Goal: Register for event/course

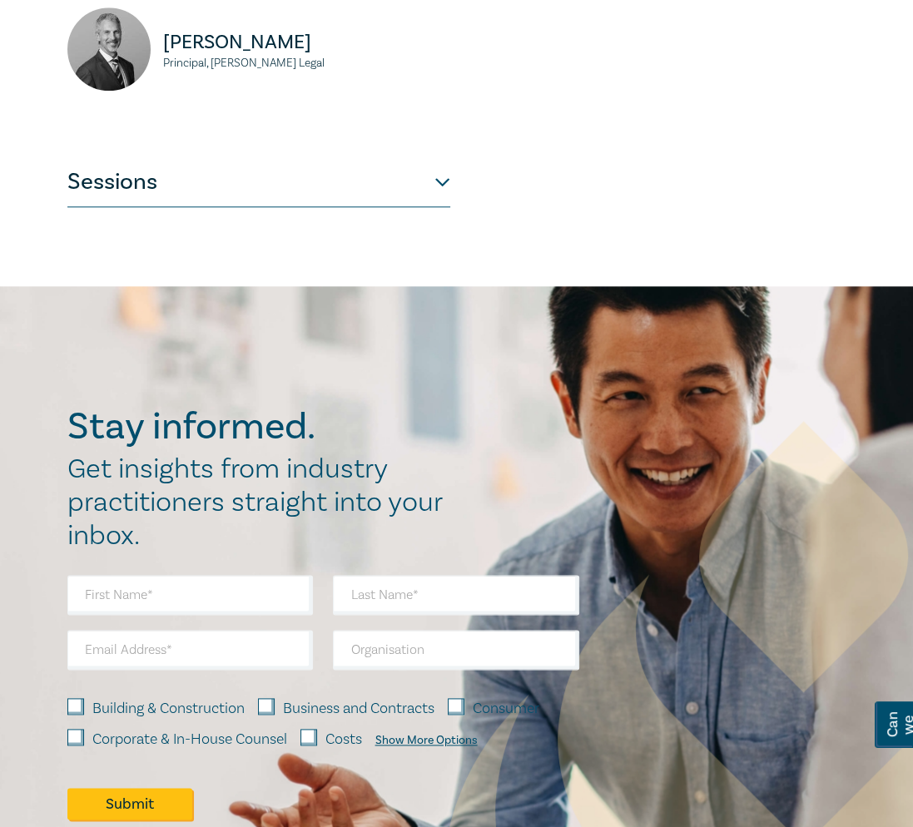
click at [146, 201] on button "Sessions" at bounding box center [258, 182] width 383 height 50
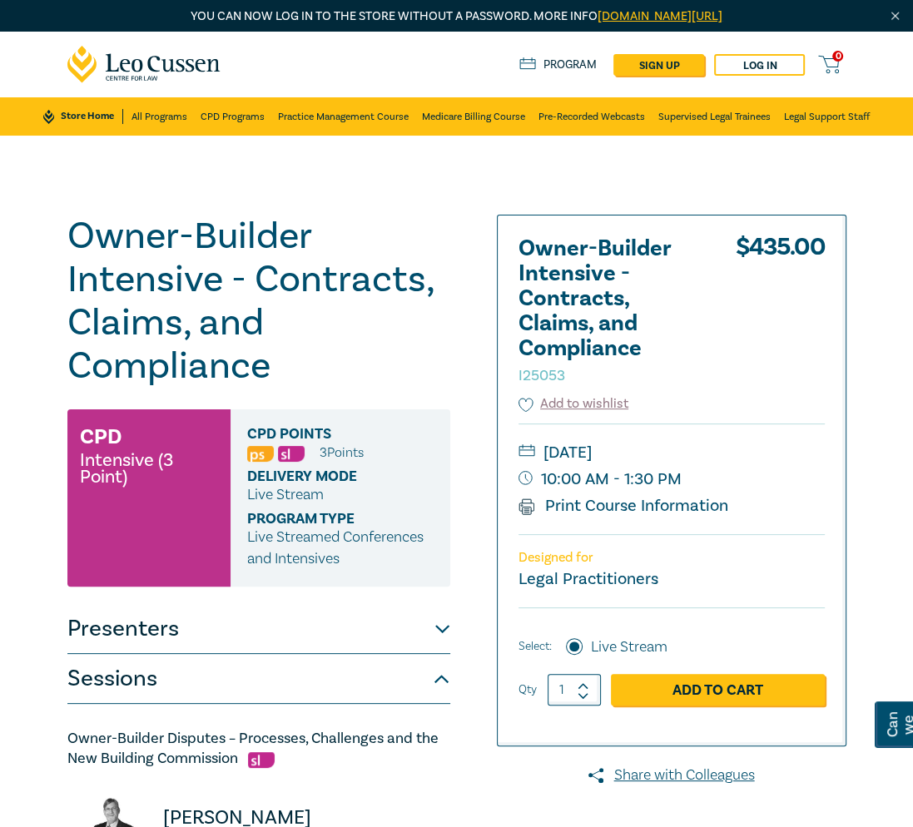
scroll to position [7, 0]
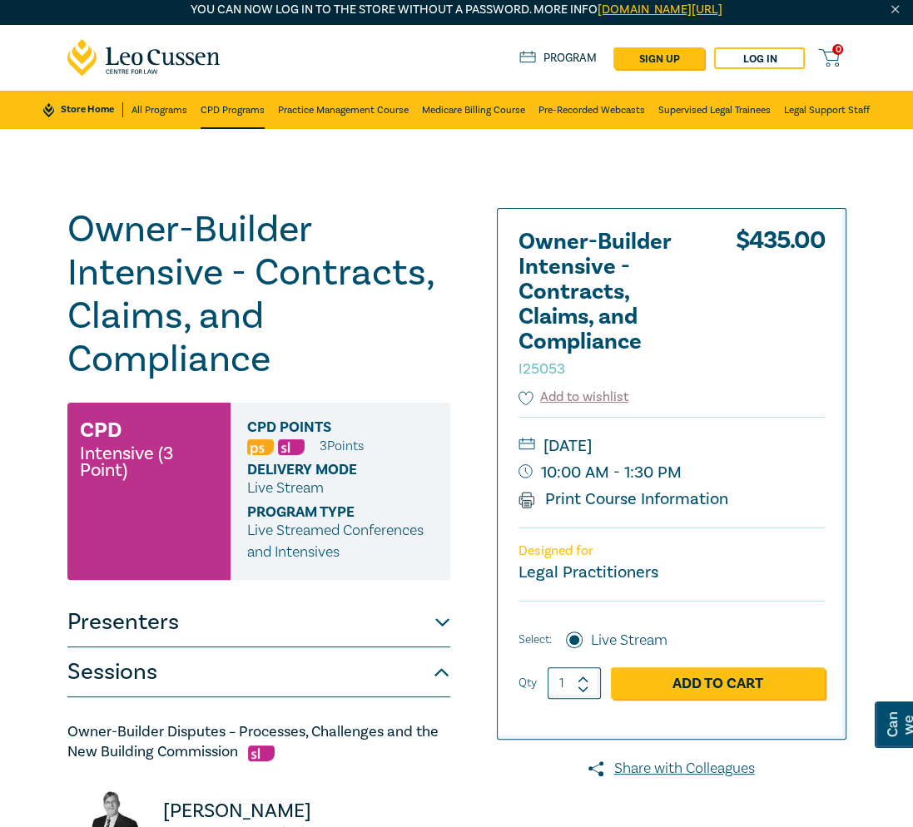
click at [233, 102] on link "CPD Programs" at bounding box center [233, 110] width 64 height 38
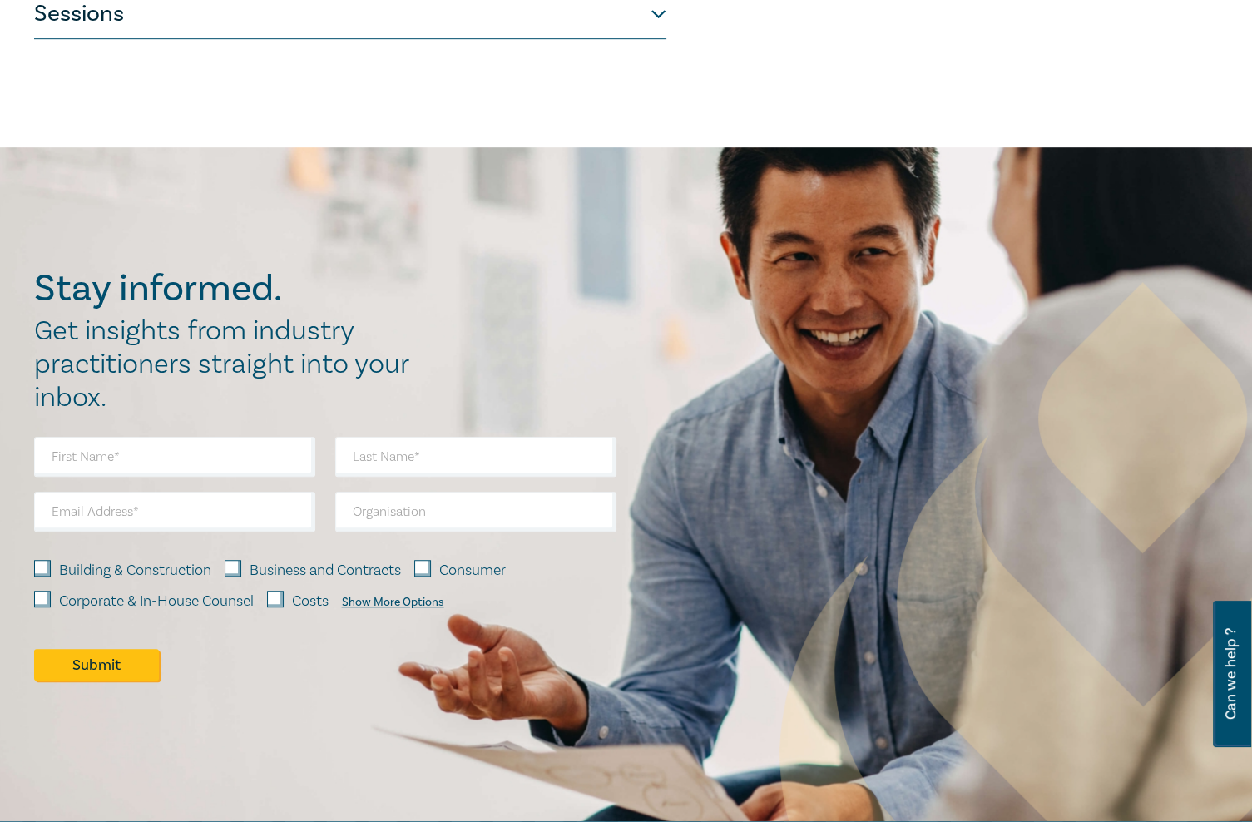
scroll to position [989, 0]
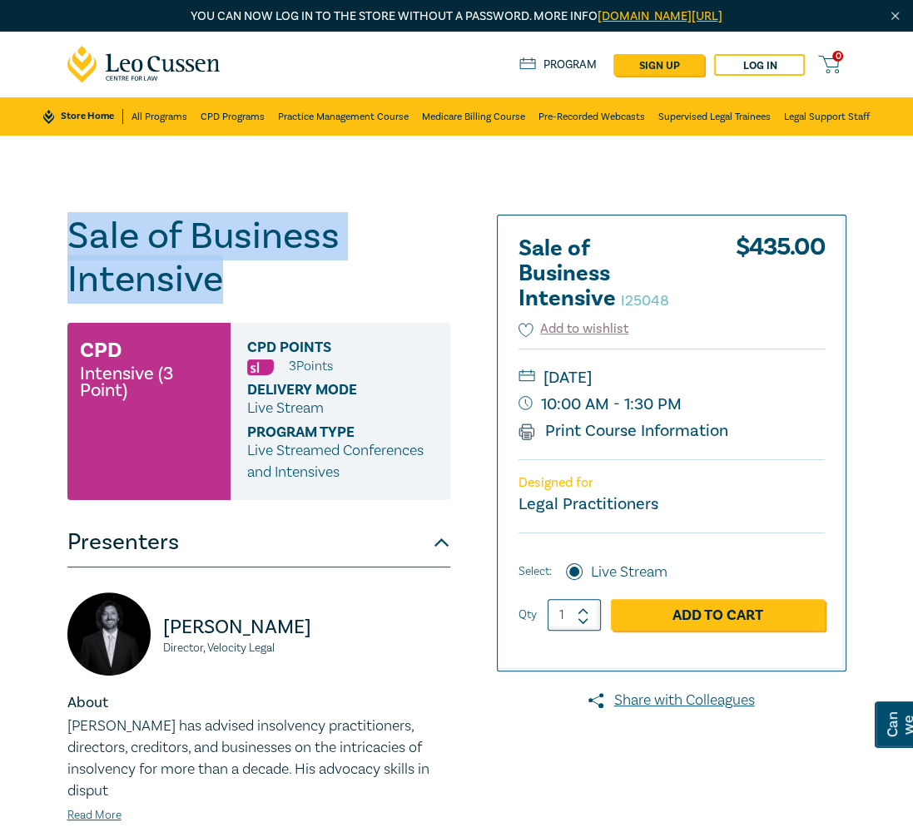
drag, startPoint x: 224, startPoint y: 286, endPoint x: 47, endPoint y: 243, distance: 182.5
click at [47, 243] on div "Sale of Business Intensive I25048 CPD Intensive (3 Point) CPD Points 3 Point s …" at bounding box center [456, 816] width 913 height 1360
copy h1 "Sale of Business Intensive"
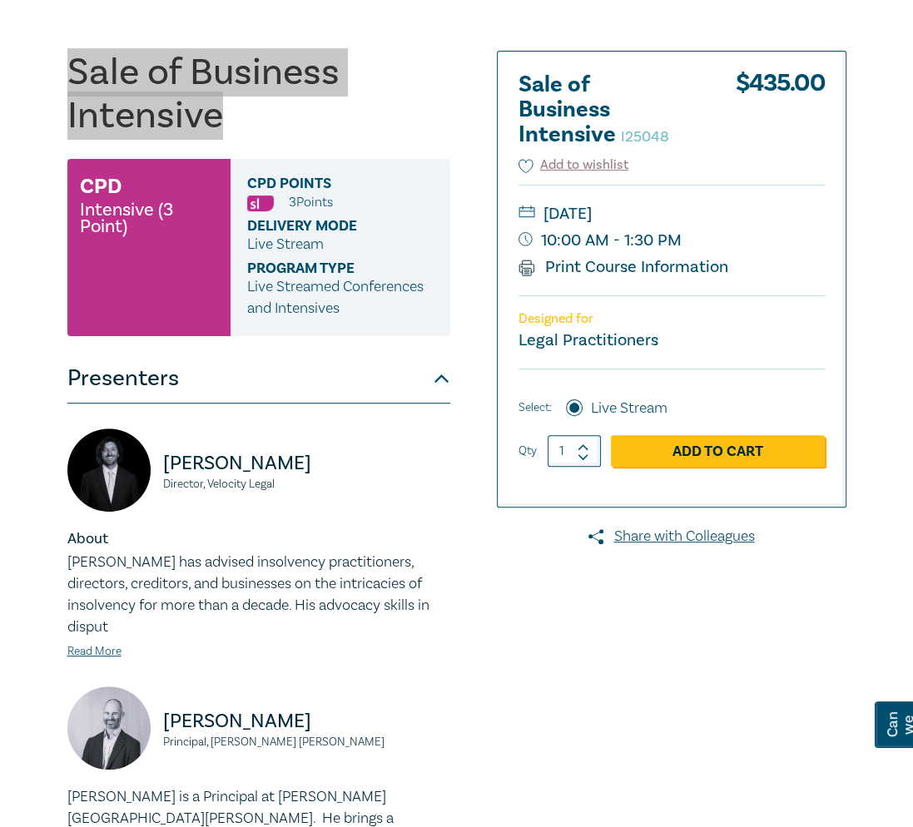
scroll to position [165, 0]
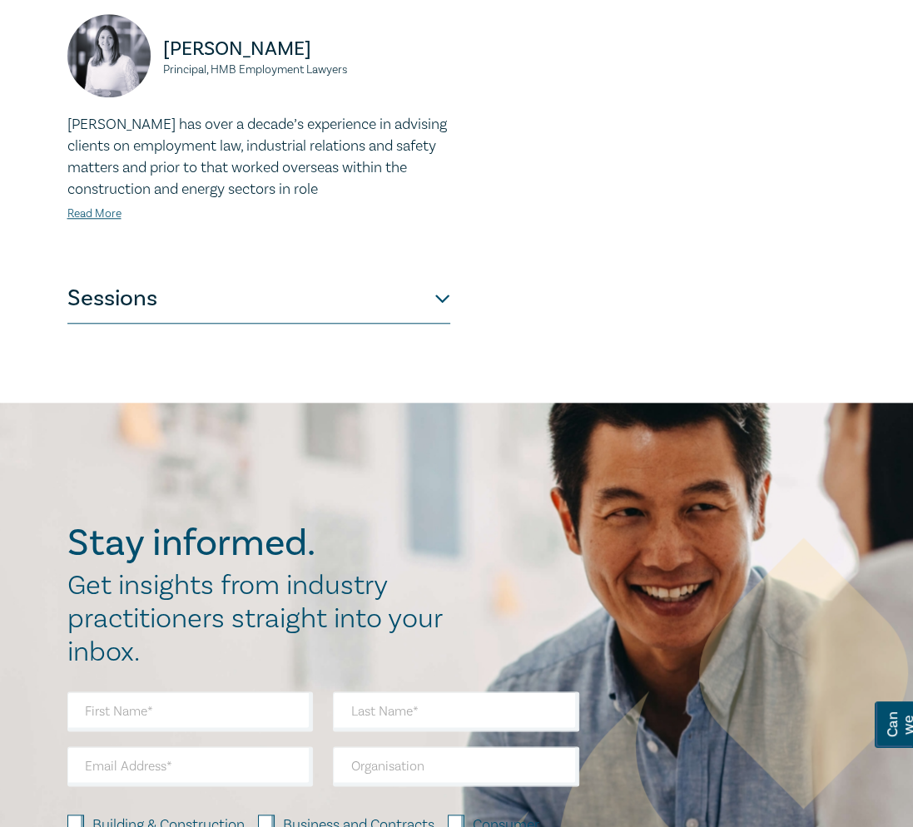
click at [263, 274] on button "Sessions" at bounding box center [258, 299] width 383 height 50
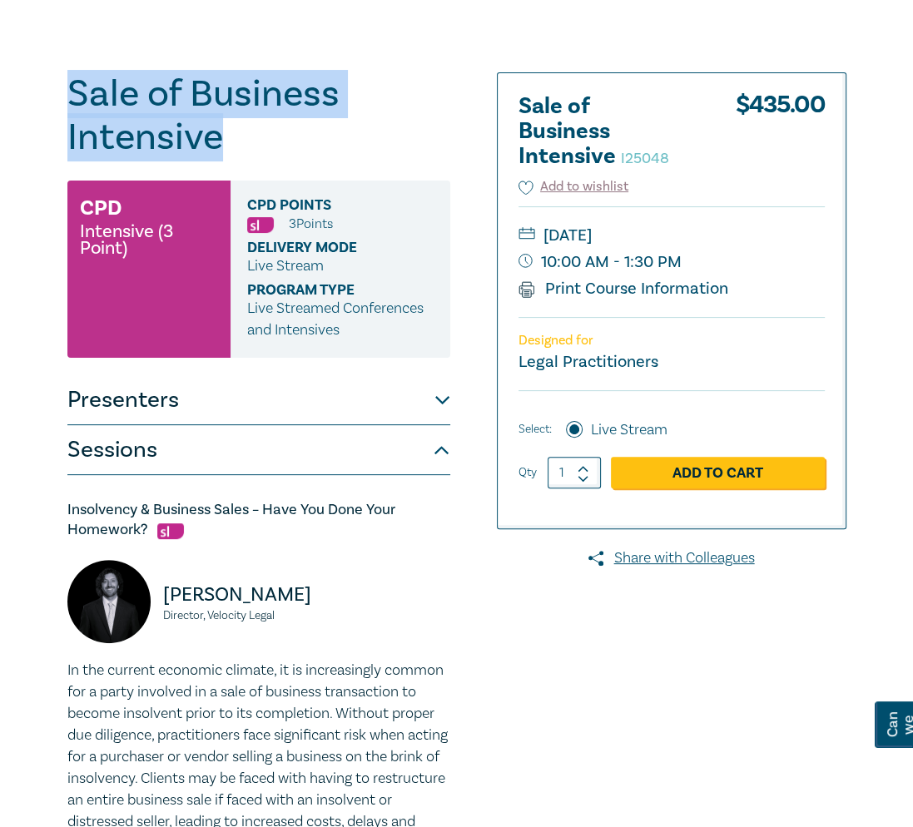
scroll to position [0, 0]
